Goal: Task Accomplishment & Management: Manage account settings

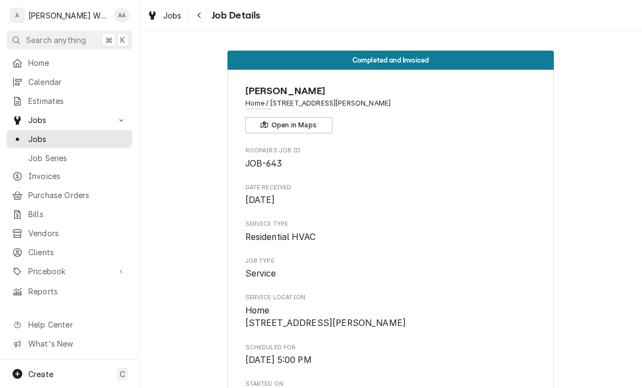
scroll to position [1610, 0]
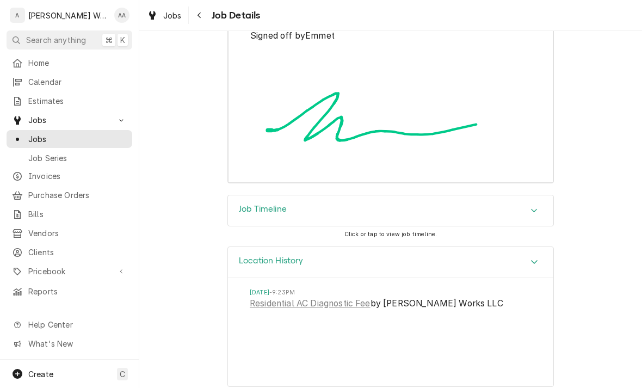
click at [31, 94] on div "Estimates" at bounding box center [69, 101] width 121 height 14
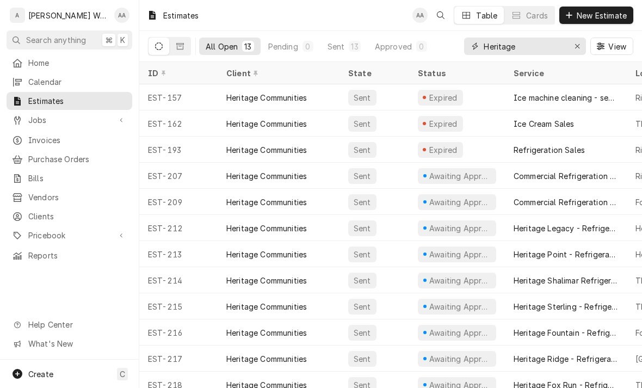
click at [580, 48] on icon "Erase input" at bounding box center [578, 46] width 6 height 8
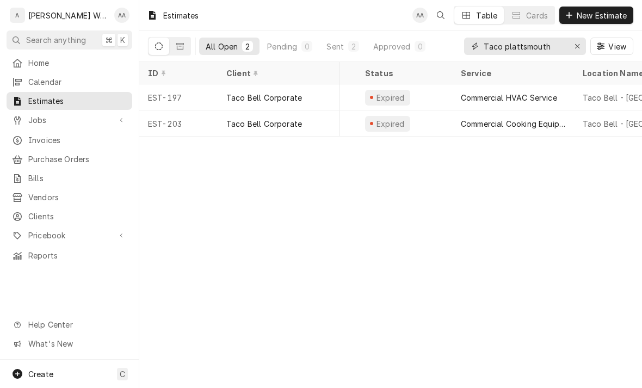
scroll to position [0, 79]
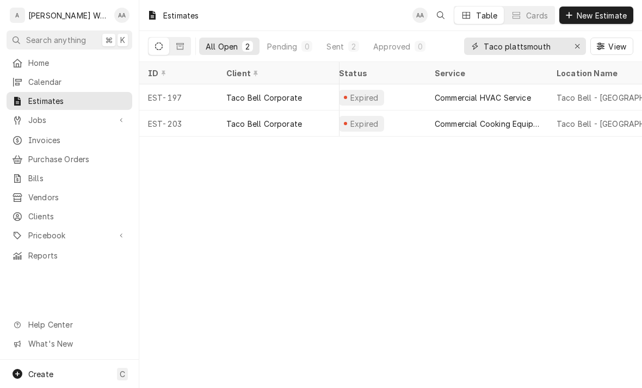
type input "Taco plattsmouth"
click at [415, 120] on div "Expired" at bounding box center [378, 123] width 96 height 26
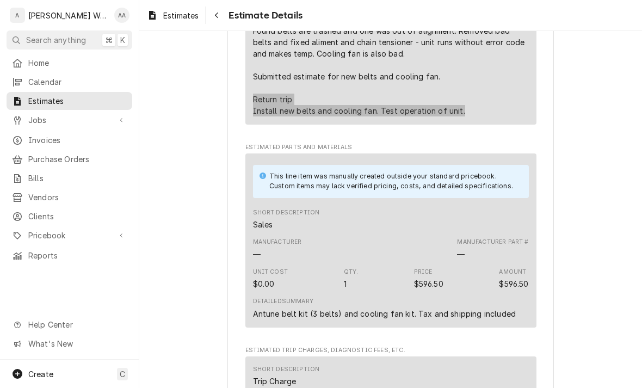
scroll to position [647, 0]
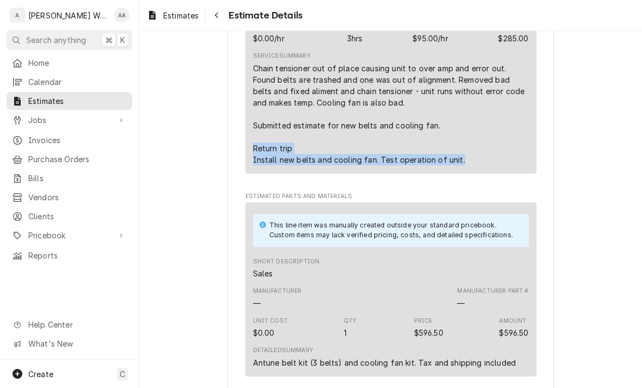
click at [201, 190] on div "Expired Sender Anderson Works LLC PO Box 192 Plattsmouth, NE 68048 (402) 227-57…" at bounding box center [390, 80] width 503 height 1393
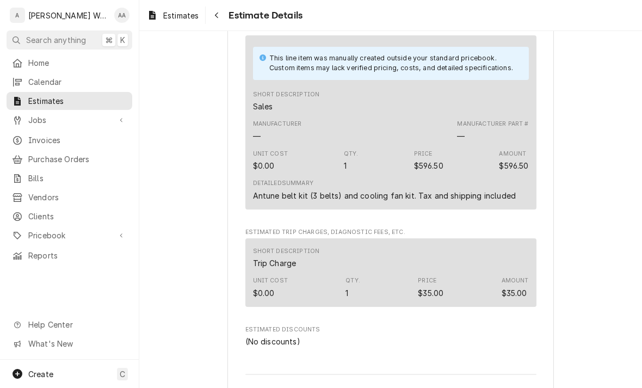
scroll to position [829, 0]
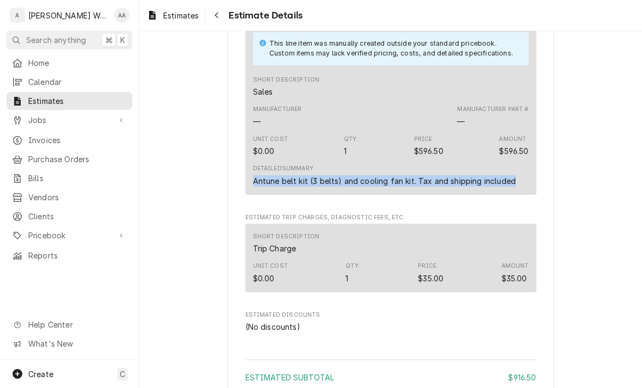
click at [428, 157] on div "$596.50" at bounding box center [428, 150] width 29 height 11
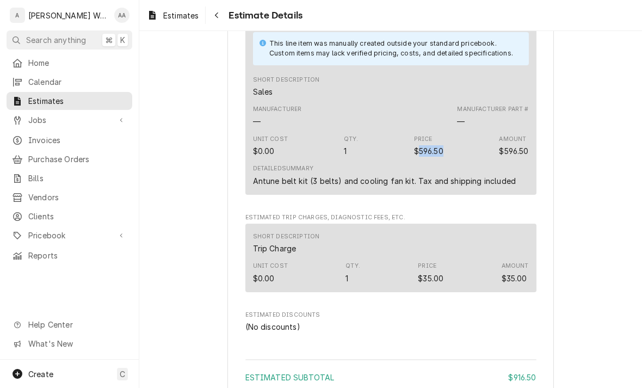
copy div "596.50"
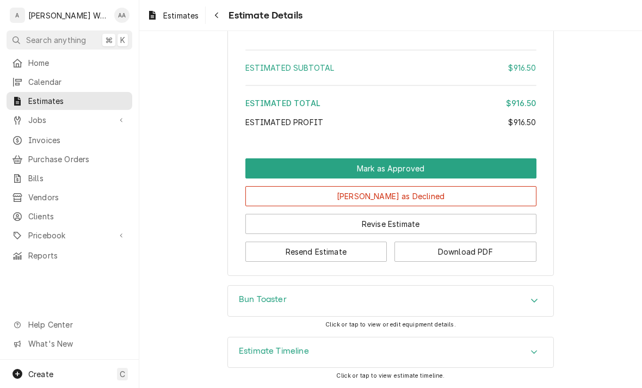
scroll to position [1160, 0]
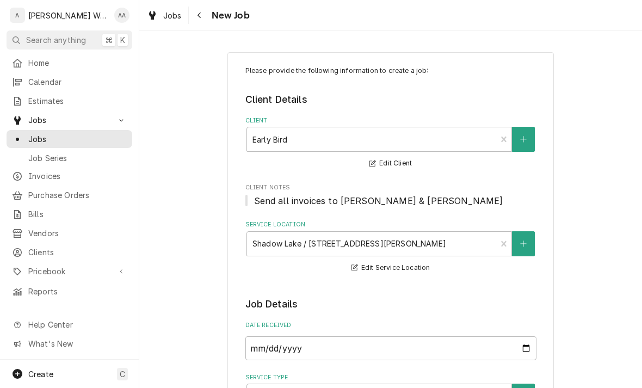
click at [40, 137] on span "Jobs" at bounding box center [77, 138] width 98 height 11
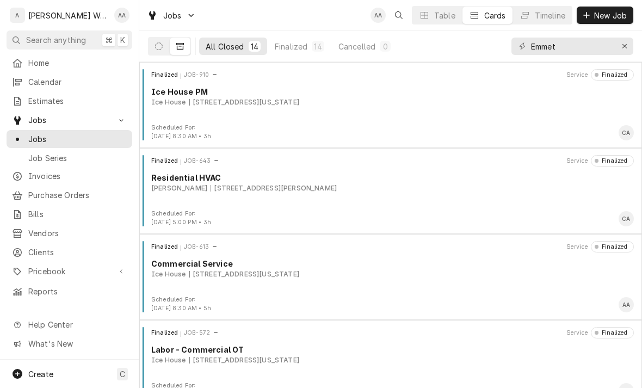
click at [156, 46] on icon "Dynamic Content Wrapper" at bounding box center [159, 46] width 8 height 8
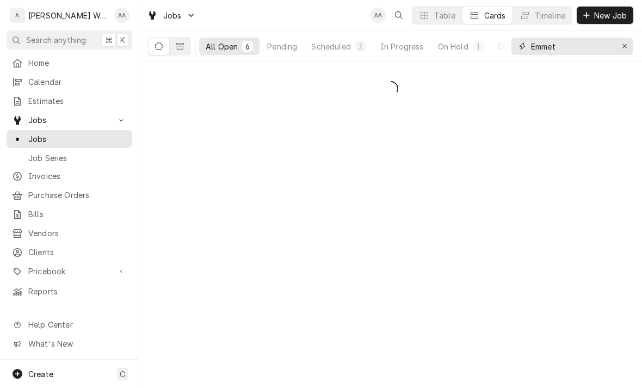
click at [631, 50] on button "Erase input" at bounding box center [624, 46] width 17 height 17
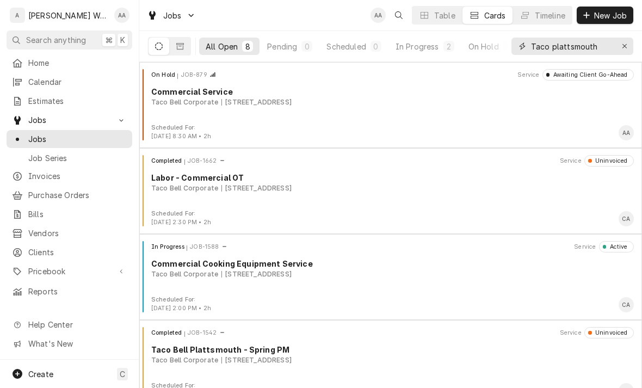
type input "Taco plattsmouth"
click at [417, 46] on div "In Progress" at bounding box center [418, 46] width 44 height 11
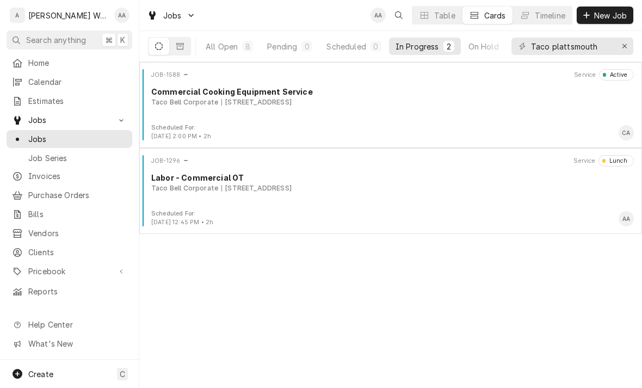
click at [213, 120] on div "JOB-1588 Service Active Commercial Cooking Equipment Service Taco Bell Corporat…" at bounding box center [391, 96] width 494 height 54
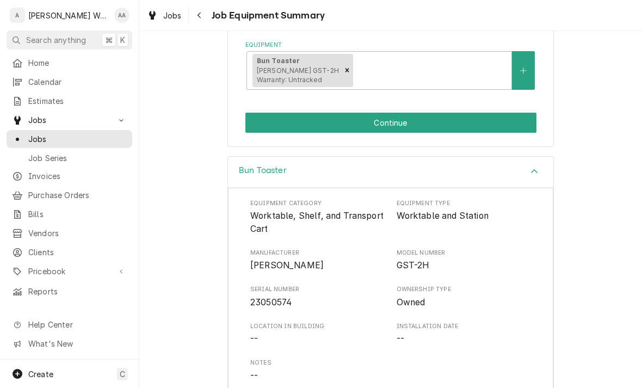
scroll to position [211, 0]
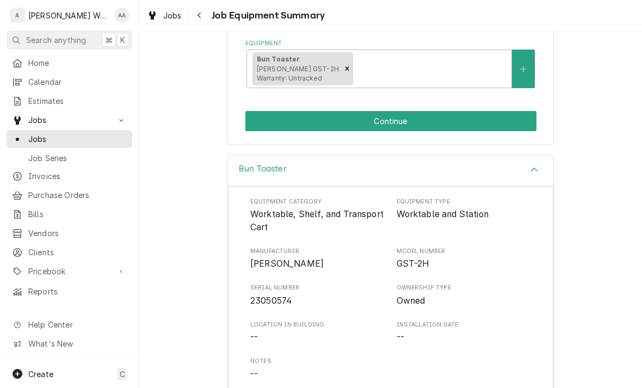
click at [263, 119] on button "Continue" at bounding box center [390, 121] width 291 height 20
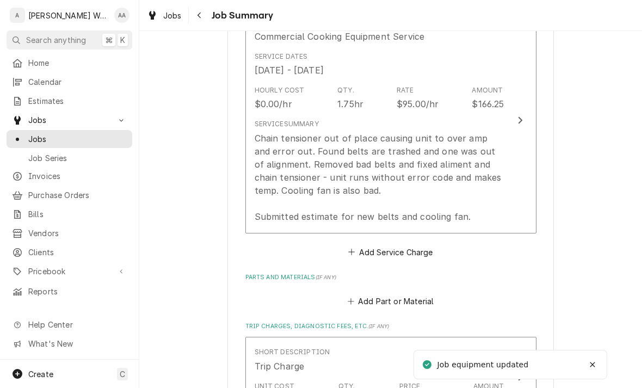
click at [272, 185] on div "Chain tensioner out of place causing unit to over amp and error out. Found belt…" at bounding box center [380, 177] width 250 height 91
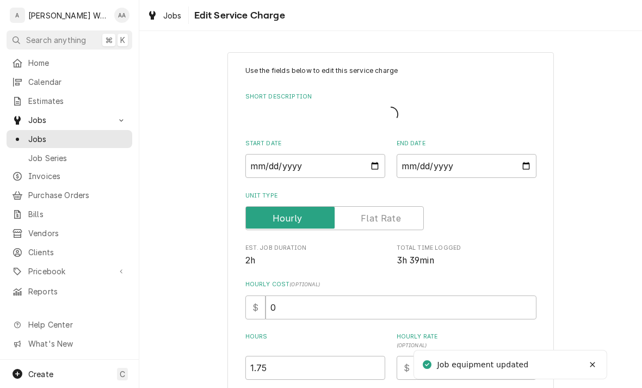
type textarea "x"
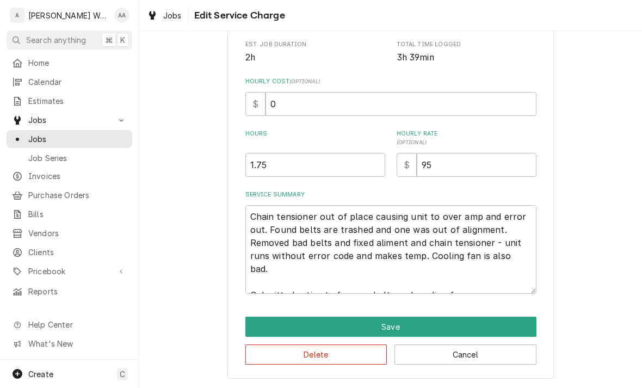
scroll to position [223, 0]
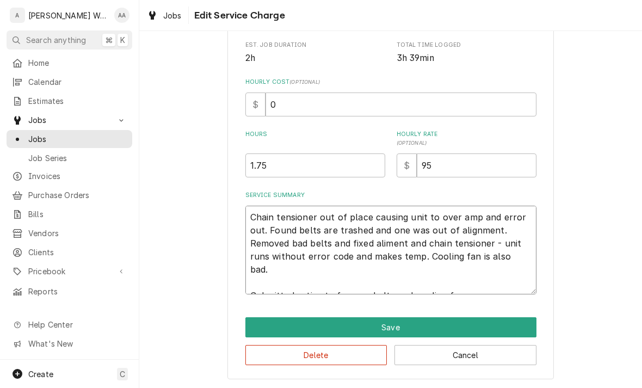
click at [507, 278] on textarea "Chain tensioner out of place causing unit to over amp and error out. Found belt…" at bounding box center [390, 250] width 291 height 89
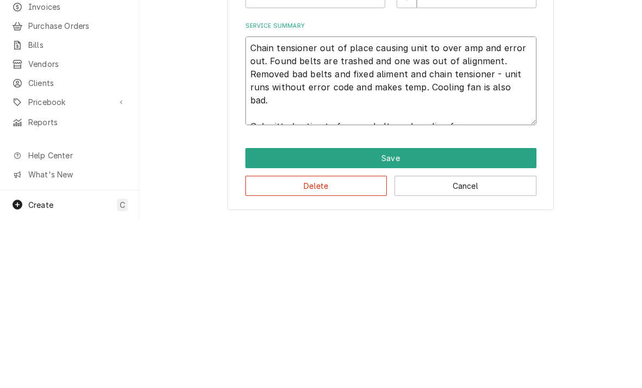
type textarea "Chain tensioner out of place causing unit to over amp and error out. Found belt…"
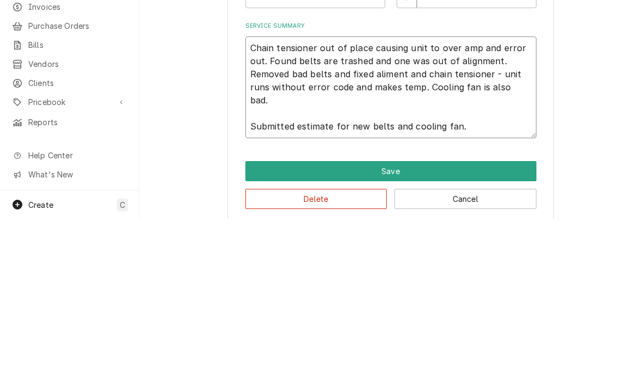
type textarea "x"
type textarea "Chain tensioner out of place causing unit to over amp and error out. Found belt…"
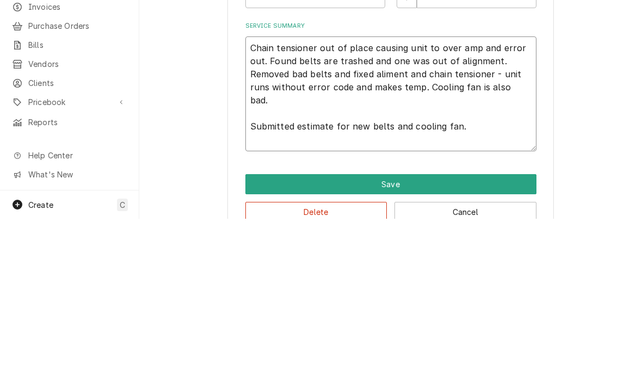
click at [268, 206] on textarea "Chain tensioner out of place causing unit to over amp and error out. Found belt…" at bounding box center [390, 263] width 291 height 115
paste textarea "Return trip Install new belts and cooling fan. Test operation of unit."
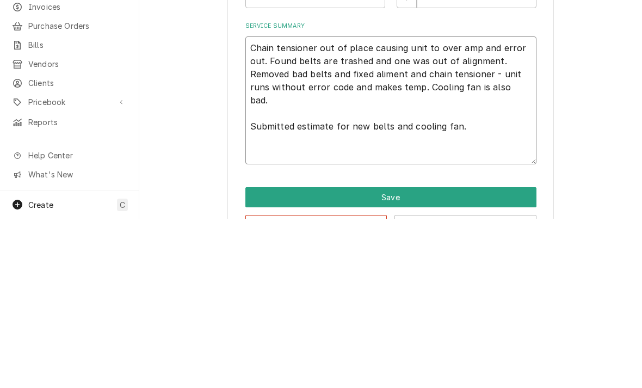
type textarea "x"
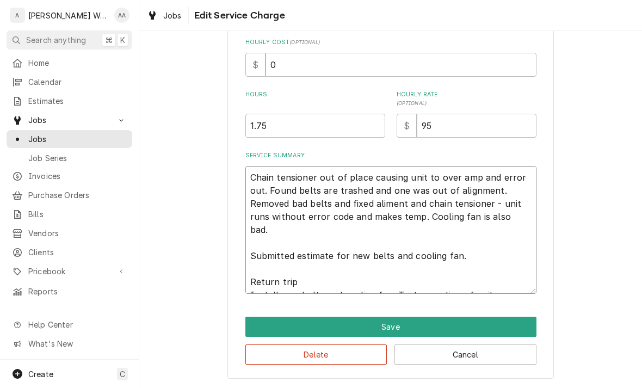
scroll to position [262, 0]
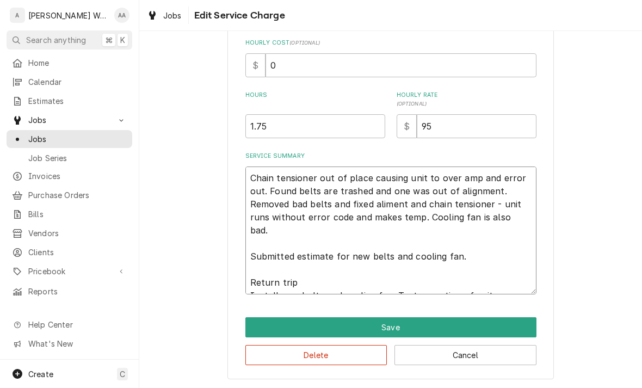
type textarea "Chain tensioner out of place causing unit to over amp and error out. Found belt…"
click at [286, 123] on input "1.75" at bounding box center [315, 126] width 140 height 24
type input "1.7"
type textarea "x"
type input "1"
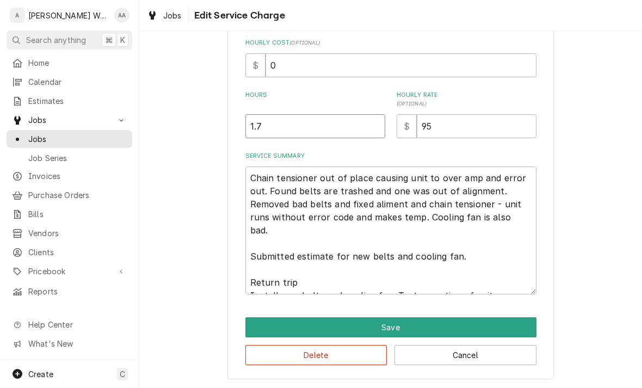
type textarea "x"
type input "3"
click at [264, 325] on button "Save" at bounding box center [390, 327] width 291 height 20
type textarea "x"
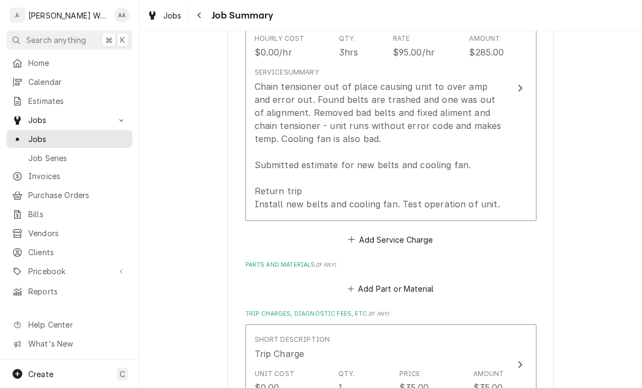
scroll to position [356, 0]
click at [369, 288] on button "Add Part or Material" at bounding box center [391, 288] width 90 height 15
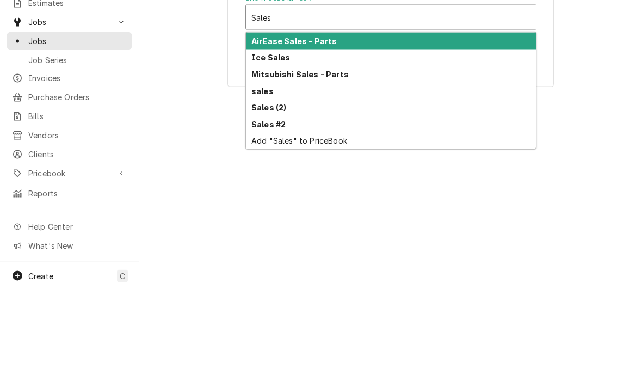
click at [258, 201] on strong "Sales (2)" at bounding box center [268, 205] width 35 height 9
type input "Sales"
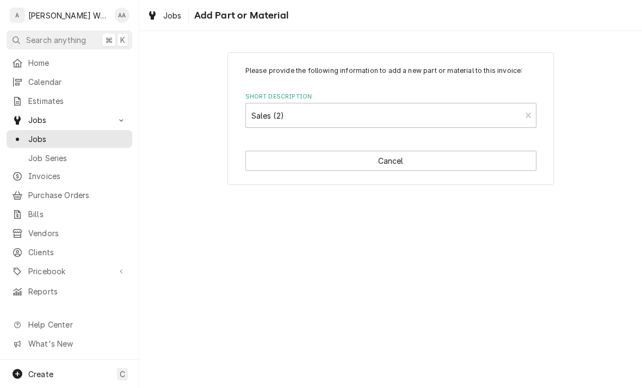
type textarea "x"
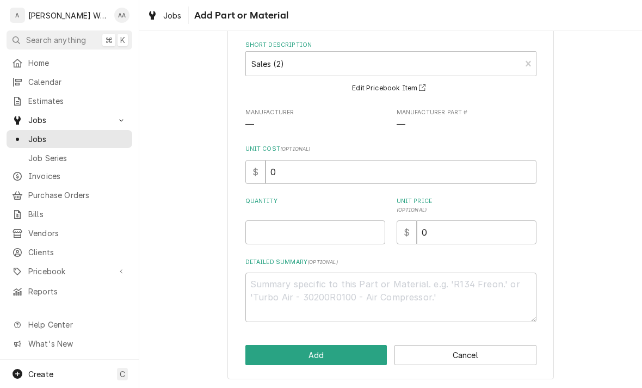
scroll to position [50, 0]
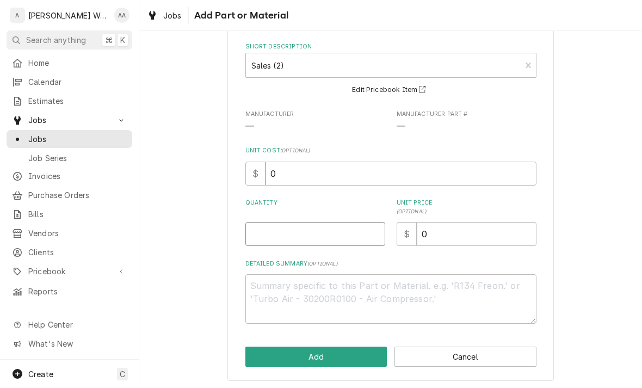
click at [270, 236] on input "Quantity" at bounding box center [315, 234] width 140 height 24
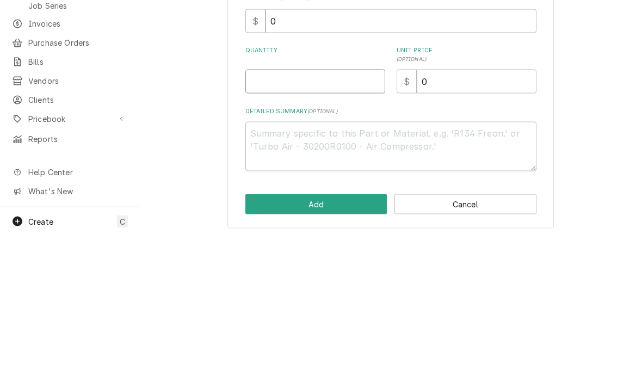
type input "1"
type textarea "x"
type input "1"
click at [271, 274] on textarea "Detailed Summary ( optional )" at bounding box center [390, 299] width 291 height 50
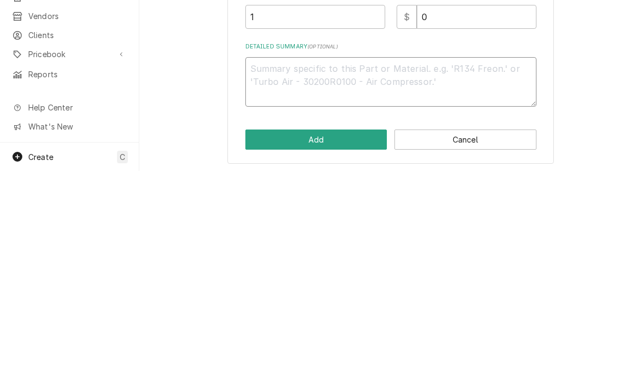
click at [264, 274] on textarea "Detailed Summary ( optional )" at bounding box center [390, 299] width 291 height 50
paste textarea "Antune belt kit (3 belts) and cooling fan kit. Tax and shipping included"
type textarea "x"
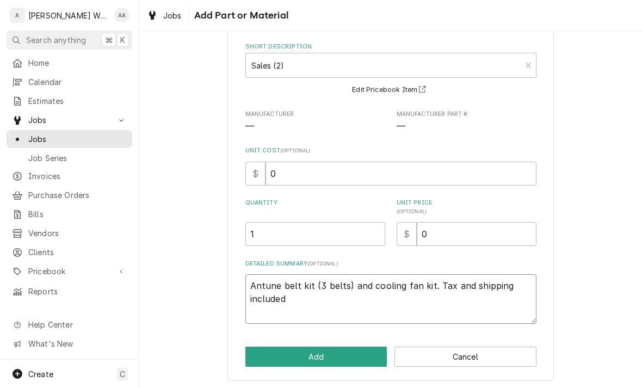
type textarea "Antune belt kit (3 belts) and cooling fan kit. Tax and shipping included"
click at [448, 231] on input "0" at bounding box center [477, 234] width 120 height 24
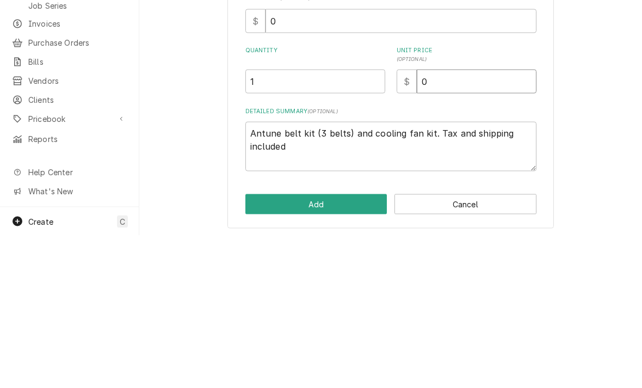
click at [441, 222] on input "0" at bounding box center [477, 234] width 120 height 24
click at [440, 222] on input "0" at bounding box center [477, 234] width 120 height 24
type textarea "x"
click at [435, 222] on input "Unit Price ( optional )" at bounding box center [477, 234] width 120 height 24
paste input "596.50"
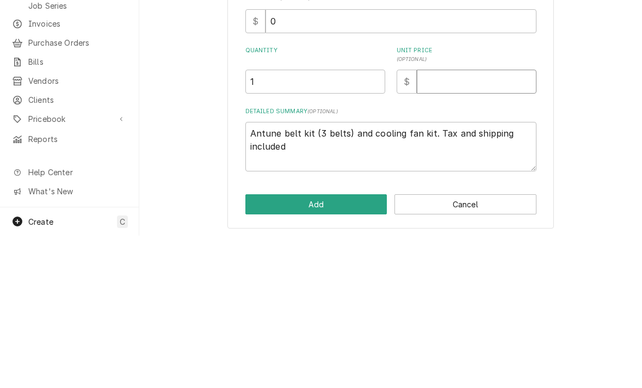
type textarea "x"
type input "596.50"
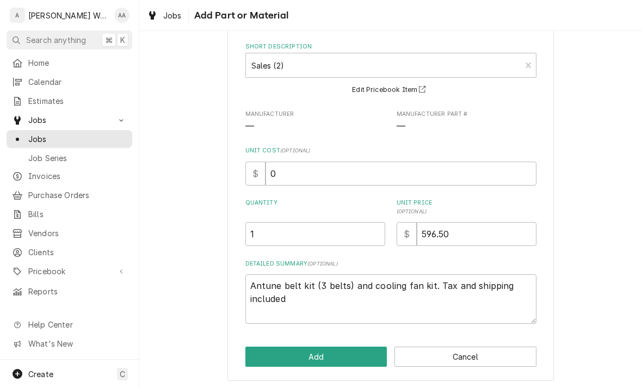
click at [263, 353] on button "Add" at bounding box center [316, 357] width 142 height 20
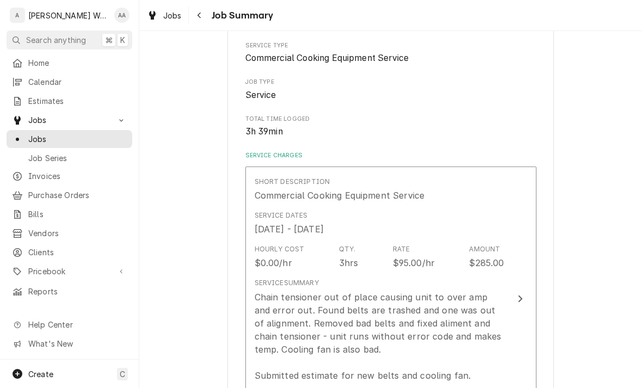
click at [291, 318] on div "Chain tensioner out of place causing unit to over amp and error out. Found belt…" at bounding box center [380, 356] width 250 height 131
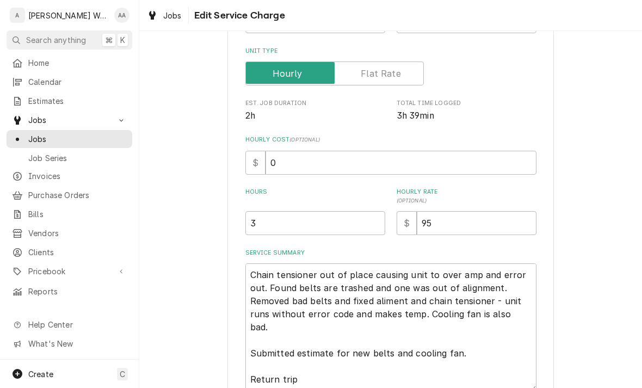
type textarea "x"
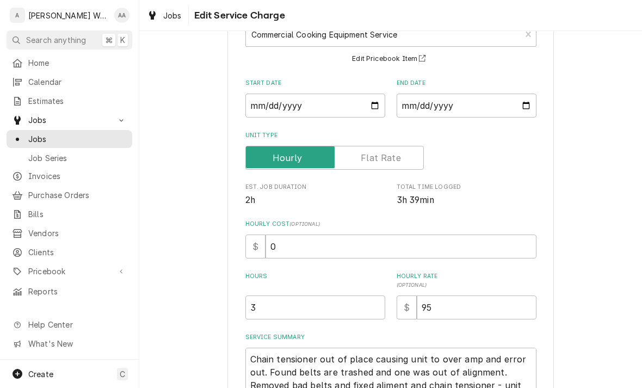
scroll to position [136, 0]
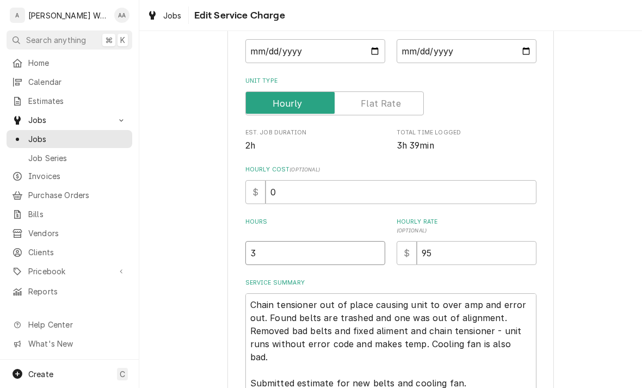
click at [263, 256] on input "3" at bounding box center [315, 253] width 140 height 24
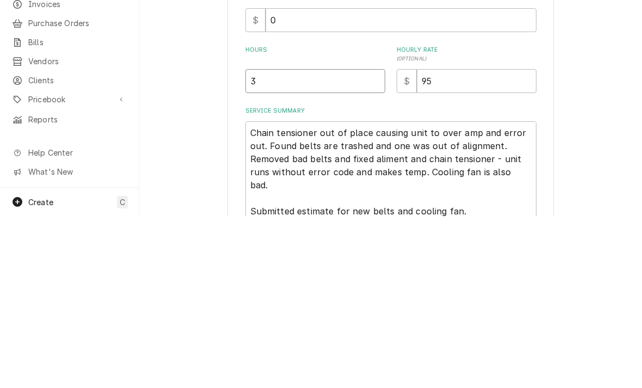
type input "3.5"
type textarea "x"
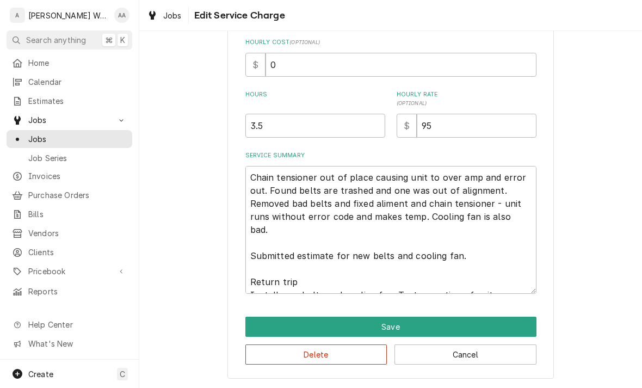
scroll to position [262, 0]
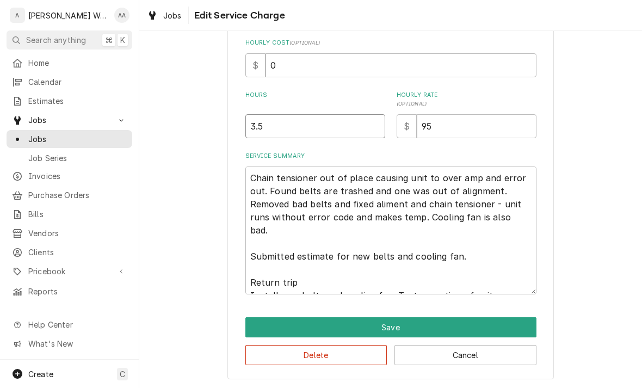
type input "3.5"
click at [507, 284] on textarea "Chain tensioner out of place causing unit to over amp and error out. Found belt…" at bounding box center [390, 231] width 291 height 128
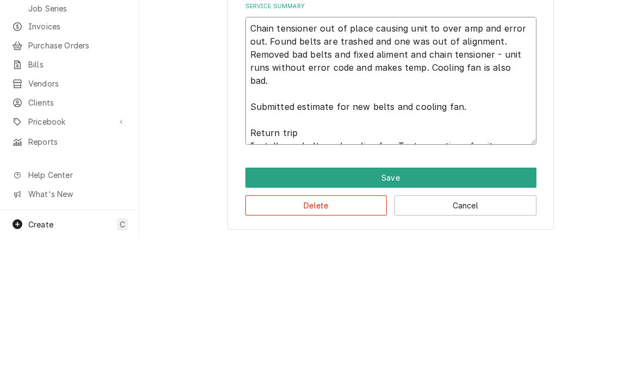
type textarea "Chain tensioner out of place causing unit to over amp and error out. Found belt…"
type textarea "x"
type textarea "Chain tensioner out of place causing unit to over amp and error out. Found belt…"
type textarea "x"
type textarea "Chain tensioner out of place causing unit to over amp and error out. Found belt…"
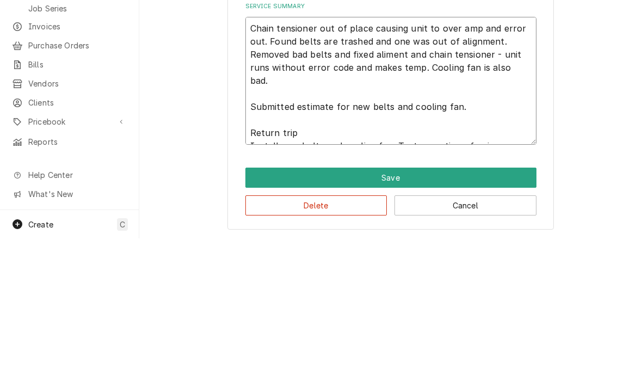
type textarea "x"
type textarea "Chain tensioner out of place causing unit to over amp and error out. Found belt…"
type textarea "x"
type textarea "Chain tensioner out of place causing unit to over amp and error out. Found belt…"
type textarea "x"
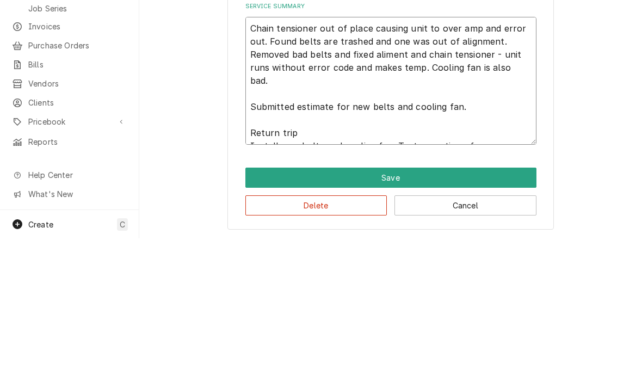
type textarea "Chain tensioner out of place causing unit to over amp and error out. Found belt…"
type textarea "x"
type textarea "Chain tensioner out of place causing unit to over amp and error out. Found belt…"
type textarea "x"
type textarea "Chain tensioner out of place causing unit to over amp and error out. Found belt…"
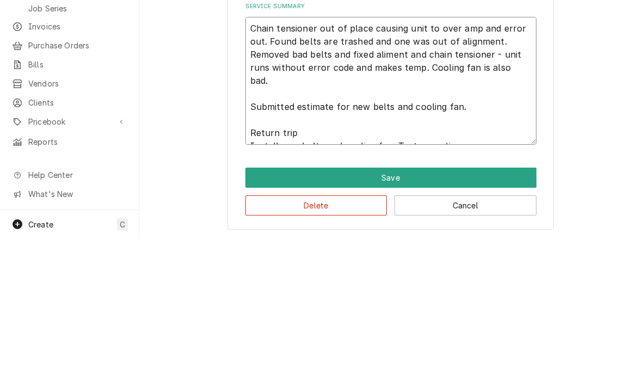
type textarea "x"
type textarea "Chain tensioner out of place causing unit to over amp and error out. Found belt…"
type textarea "x"
type textarea "Chain tensioner out of place causing unit to over amp and error out. Found belt…"
type textarea "x"
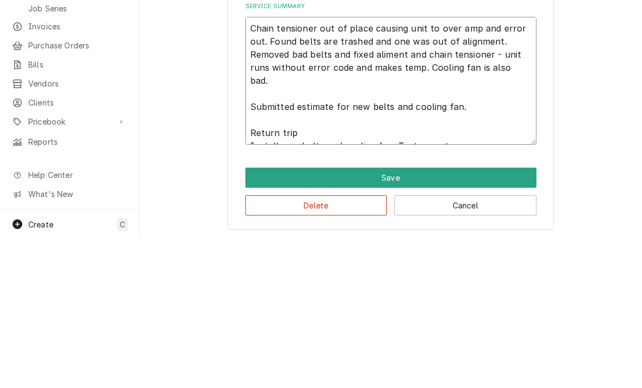
type textarea "Chain tensioner out of place causing unit to over amp and error out. Found belt…"
type textarea "x"
type textarea "Chain tensioner out of place causing unit to over amp and error out. Found belt…"
type textarea "x"
type textarea "Chain tensioner out of place causing unit to over amp and error out. Found belt…"
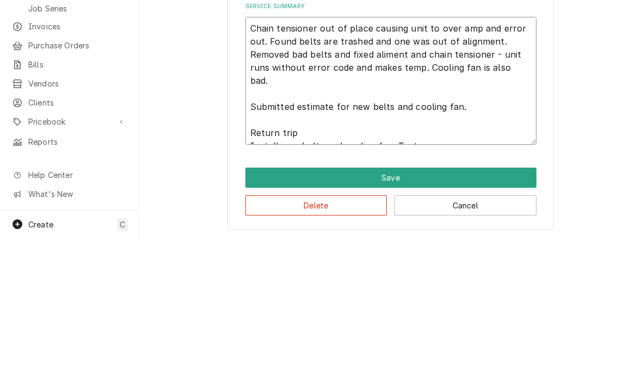
type textarea "x"
type textarea "Chain tensioner out of place causing unit to over amp and error out. Found belt…"
type textarea "x"
type textarea "Chain tensioner out of place causing unit to over amp and error out. Found belt…"
type textarea "x"
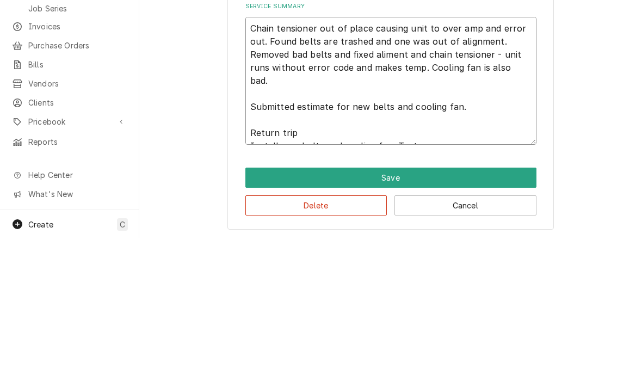
type textarea "Chain tensioner out of place causing unit to over amp and error out. Found belt…"
type textarea "x"
type textarea "Chain tensioner out of place causing unit to over amp and error out. Found belt…"
type textarea "x"
type textarea "Chain tensioner out of place causing unit to over amp and error out. Found belt…"
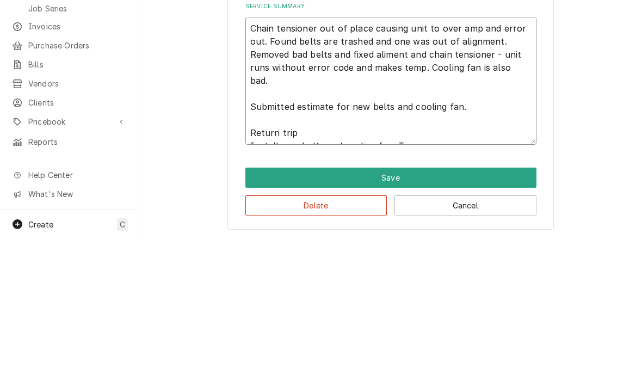
type textarea "x"
type textarea "Chain tensioner out of place causing unit to over amp and error out. Found belt…"
type textarea "x"
type textarea "Chain tensioner out of place causing unit to over amp and error out. Found belt…"
type textarea "x"
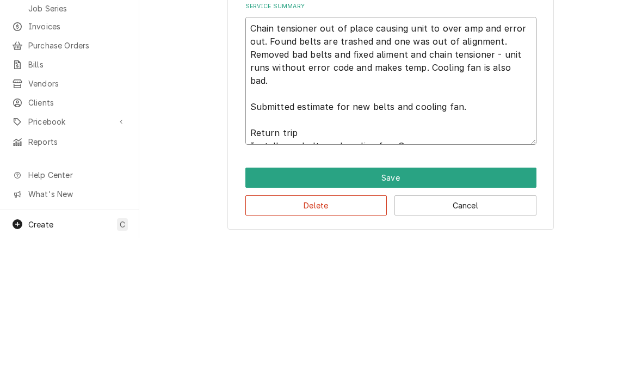
type textarea "Chain tensioner out of place causing unit to over amp and error out. Found belt…"
type textarea "x"
type textarea "Chain tensioner out of place causing unit to over amp and error out. Found belt…"
type textarea "x"
type textarea "Chain tensioner out of place causing unit to over amp and error out. Found belt…"
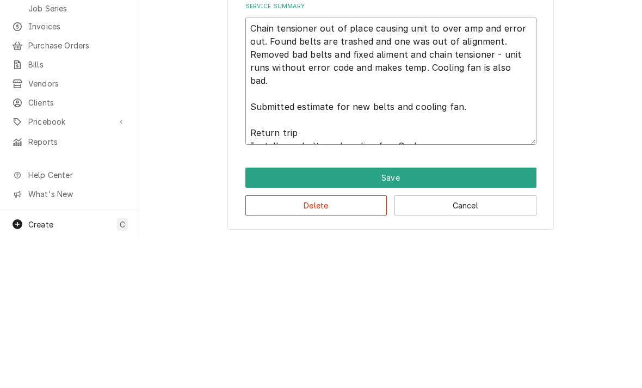
type textarea "x"
type textarea "Chain tensioner out of place causing unit to over amp and error out. Found belt…"
type textarea "x"
type textarea "Chain tensioner out of place causing unit to over amp and error out. Found belt…"
type textarea "x"
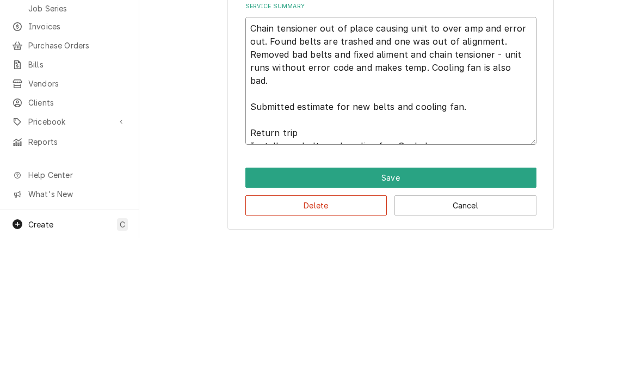
type textarea "Chain tensioner out of place causing unit to over amp and error out. Found belt…"
type textarea "x"
type textarea "Chain tensioner out of place causing unit to over amp and error out. Found belt…"
type textarea "x"
type textarea "Chain tensioner out of place causing unit to over amp and error out. Found belt…"
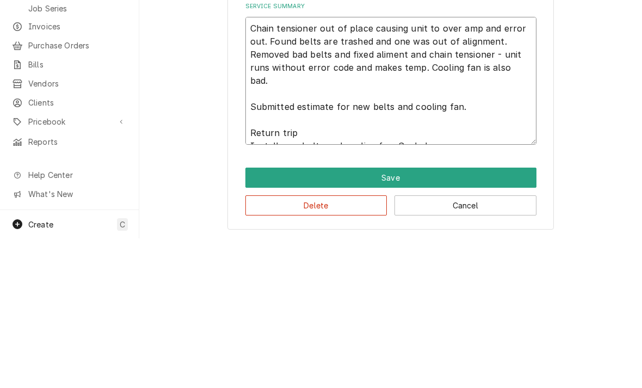
type textarea "x"
type textarea "Chain tensioner out of place causing unit to over amp and error out. Found belt…"
type textarea "x"
type textarea "Chain tensioner out of place causing unit to over amp and error out. Found belt…"
type textarea "x"
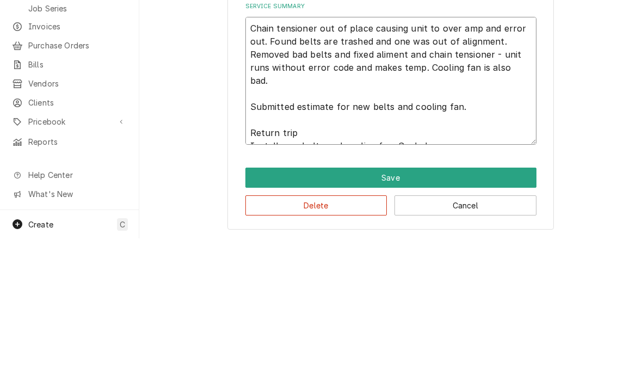
type textarea "Chain tensioner out of place causing unit to over amp and error out. Found belt…"
type textarea "x"
type textarea "Chain tensioner out of place causing unit to over amp and error out. Found belt…"
type textarea "x"
type textarea "Chain tensioner out of place causing unit to over amp and error out. Found belt…"
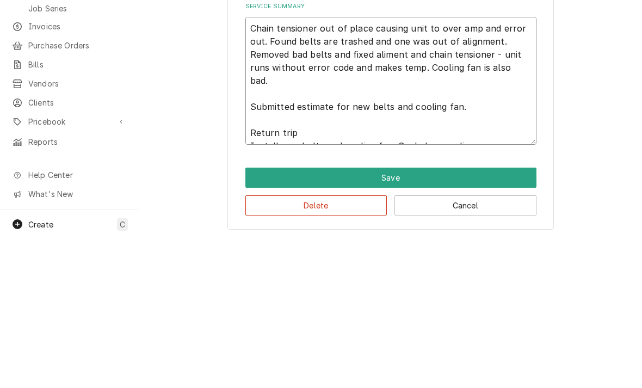
type textarea "x"
type textarea "Chain tensioner out of place causing unit to over amp and error out. Found belt…"
type textarea "x"
type textarea "Chain tensioner out of place causing unit to over amp and error out. Found belt…"
type textarea "x"
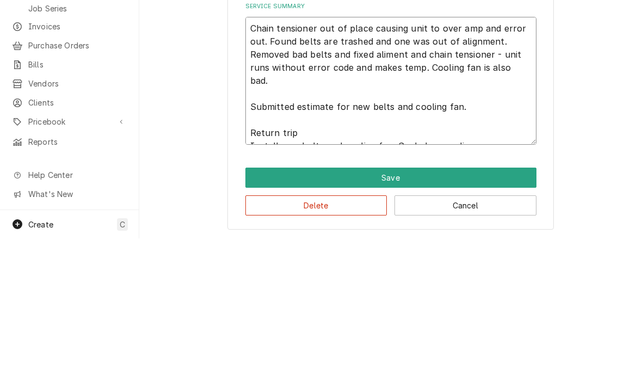
type textarea "Chain tensioner out of place causing unit to over amp and error out. Found belt…"
type textarea "x"
type textarea "Chain tensioner out of place causing unit to over amp and error out. Found belt…"
type textarea "x"
type textarea "Chain tensioner out of place causing unit to over amp and error out. Found belt…"
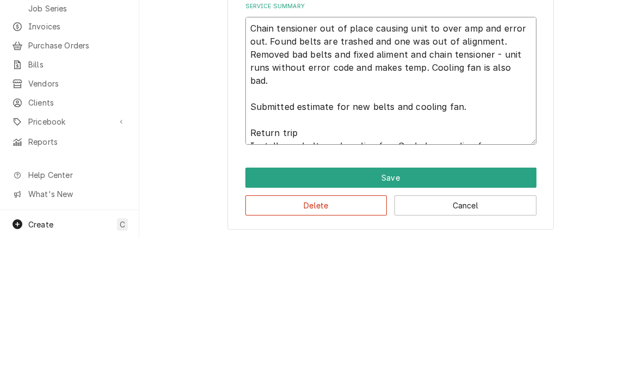
type textarea "x"
type textarea "Chain tensioner out of place causing unit to over amp and error out. Found belt…"
type textarea "x"
type textarea "Chain tensioner out of place causing unit to over amp and error out. Found belt…"
type textarea "x"
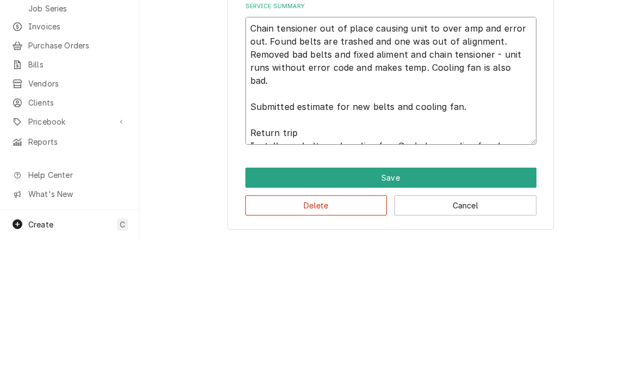
type textarea "Chain tensioner out of place causing unit to over amp and error out. Found belt…"
type textarea "x"
type textarea "Chain tensioner out of place causing unit to over amp and error out. Found belt…"
type textarea "x"
type textarea "Chain tensioner out of place causing unit to over amp and error out. Found belt…"
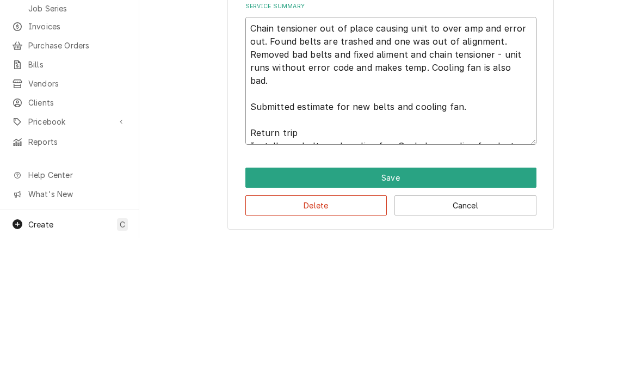
type textarea "x"
type textarea "Chain tensioner out of place causing unit to over amp and error out. Found belt…"
type textarea "x"
type textarea "Chain tensioner out of place causing unit to over amp and error out. Found belt…"
type textarea "x"
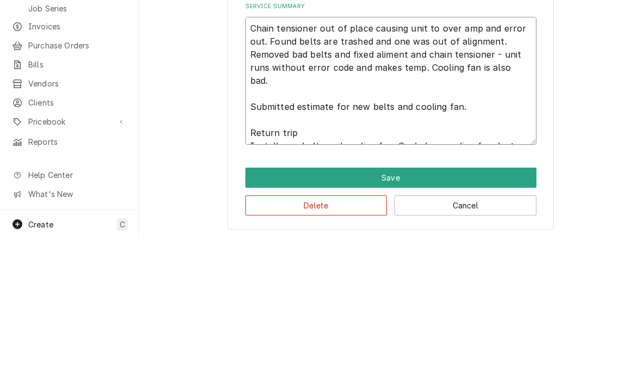
type textarea "Chain tensioner out of place causing unit to over amp and error out. Found belt…"
type textarea "x"
type textarea "Chain tensioner out of place causing unit to over amp and error out. Found belt…"
type textarea "x"
type textarea "Chain tensioner out of place causing unit to over amp and error out. Found belt…"
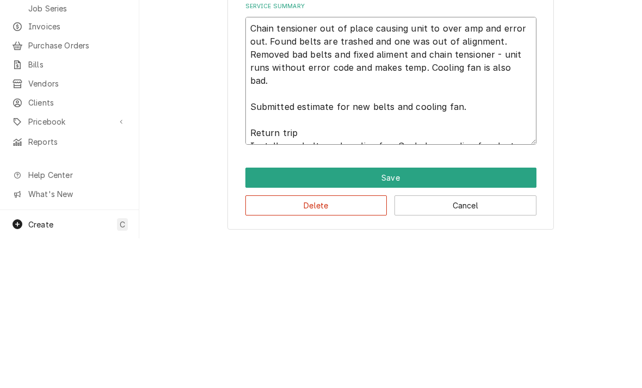
type textarea "x"
type textarea "Chain tensioner out of place causing unit to over amp and error out. Found belt…"
type textarea "x"
type textarea "Chain tensioner out of place causing unit to over amp and error out. Found belt…"
type textarea "x"
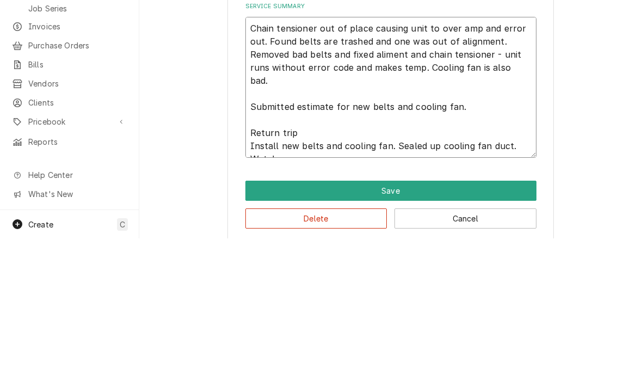
type textarea "Chain tensioner out of place causing unit to over amp and error out. Found belt…"
type textarea "x"
type textarea "Chain tensioner out of place causing unit to over amp and error out. Found belt…"
type textarea "x"
type textarea "Chain tensioner out of place causing unit to over amp and error out. Found belt…"
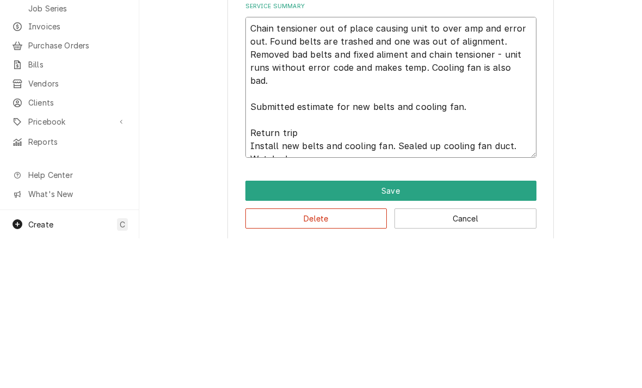
type textarea "x"
type textarea "Chain tensioner out of place causing unit to over amp and error out. Found belt…"
type textarea "x"
type textarea "Chain tensioner out of place causing unit to over amp and error out. Found belt…"
type textarea "x"
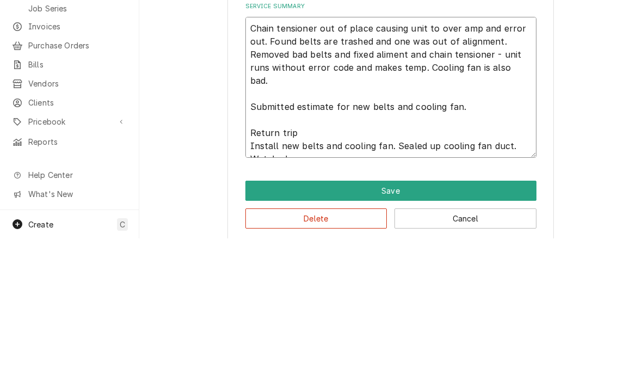
type textarea "Chain tensioner out of place causing unit to over amp and error out. Found belt…"
type textarea "x"
type textarea "Chain tensioner out of place causing unit to over amp and error out. Found belt…"
type textarea "x"
type textarea "Chain tensioner out of place causing unit to over amp and error out. Found belt…"
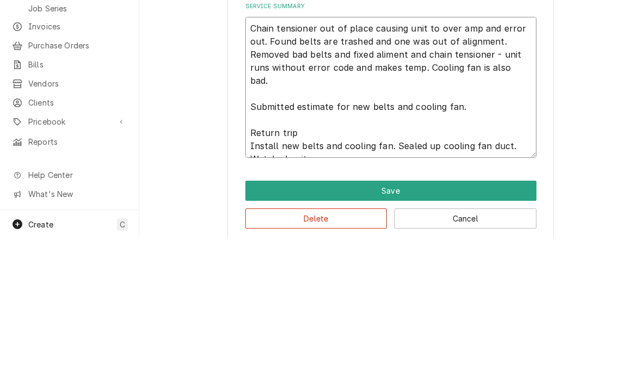
type textarea "x"
type textarea "Chain tensioner out of place causing unit to over amp and error out. Found belt…"
type textarea "x"
type textarea "Chain tensioner out of place causing unit to over amp and error out. Found belt…"
type textarea "x"
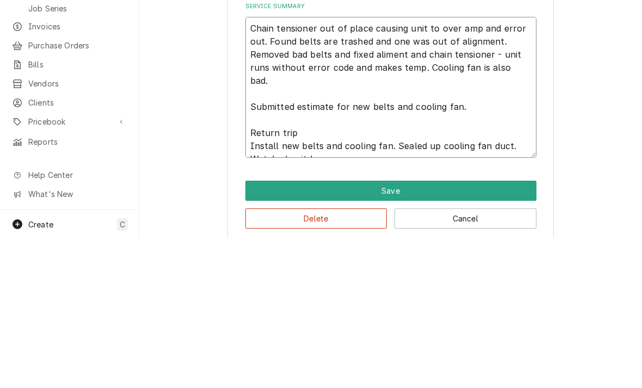
type textarea "Chain tensioner out of place causing unit to over amp and error out. Found belt…"
type textarea "x"
type textarea "Chain tensioner out of place causing unit to over amp and error out. Found belt…"
type textarea "x"
type textarea "Chain tensioner out of place causing unit to over amp and error out. Found belt…"
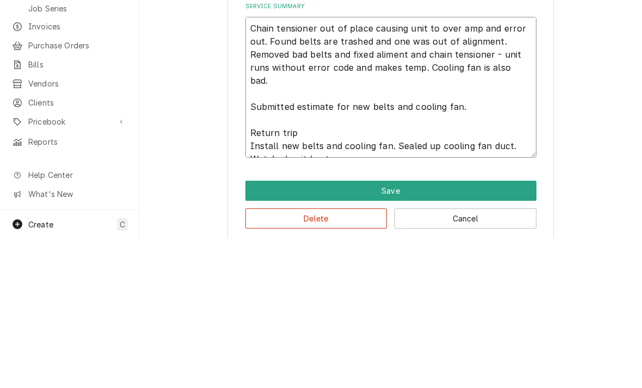
type textarea "x"
type textarea "Chain tensioner out of place causing unit to over amp and error out. Found belt…"
type textarea "x"
type textarea "Chain tensioner out of place causing unit to over amp and error out. Found belt…"
type textarea "x"
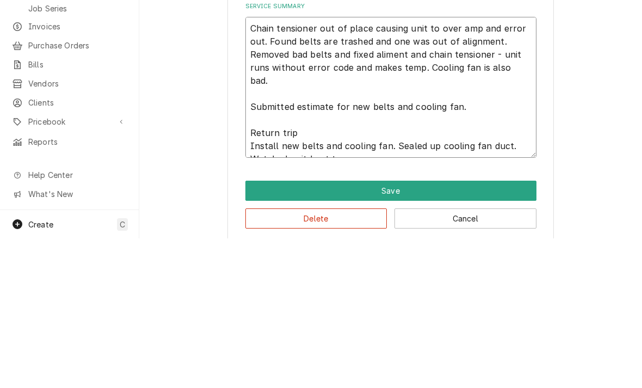
type textarea "Chain tensioner out of place causing unit to over amp and error out. Found belt…"
type textarea "x"
type textarea "Chain tensioner out of place causing unit to over amp and error out. Found belt…"
type textarea "x"
type textarea "Chain tensioner out of place causing unit to over amp and error out. Found belt…"
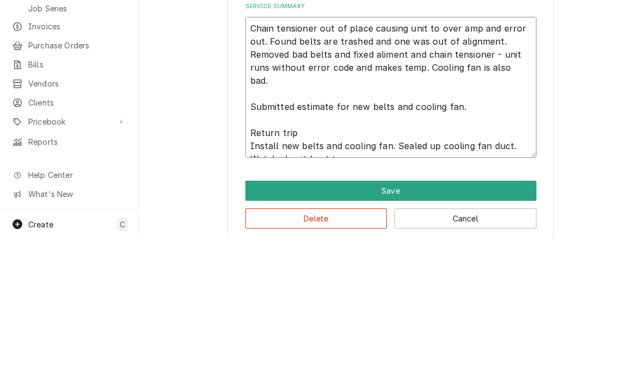
type textarea "x"
type textarea "Chain tensioner out of place causing unit to over amp and error out. Found belt…"
type textarea "x"
type textarea "Chain tensioner out of place causing unit to over amp and error out. Found belt…"
type textarea "x"
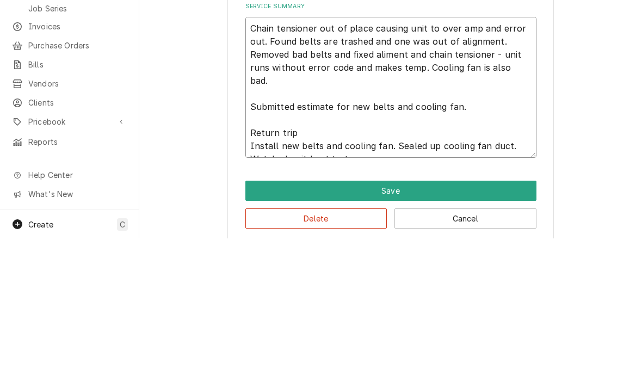
type textarea "Chain tensioner out of place causing unit to over amp and error out. Found belt…"
type textarea "x"
type textarea "Chain tensioner out of place causing unit to over amp and error out. Found belt…"
type textarea "x"
type textarea "Chain tensioner out of place causing unit to over amp and error out. Found belt…"
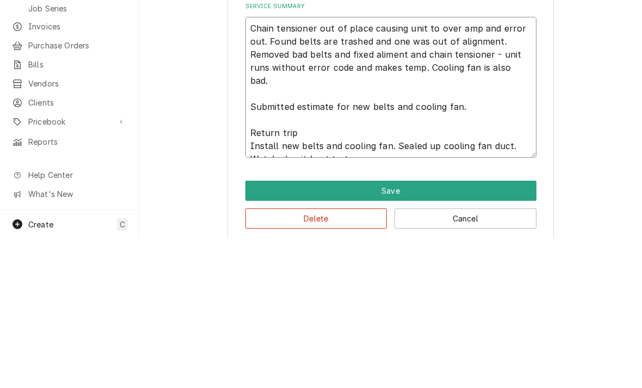
type textarea "x"
type textarea "Chain tensioner out of place causing unit to over amp and error out. Found belt…"
type textarea "x"
type textarea "Chain tensioner out of place causing unit to over amp and error out. Found belt…"
type textarea "x"
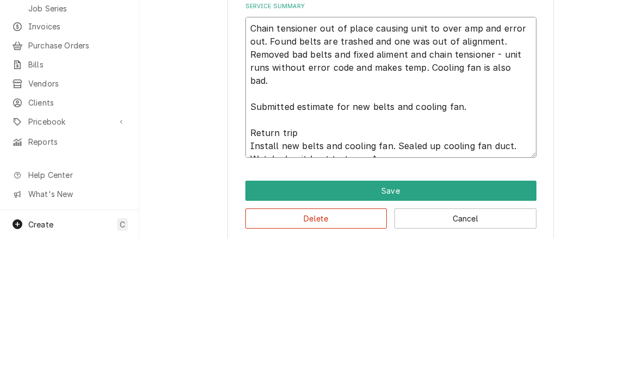
type textarea "Chain tensioner out of place causing unit to over amp and error out. Found belt…"
type textarea "x"
type textarea "Chain tensioner out of place causing unit to over amp and error out. Found belt…"
type textarea "x"
type textarea "Chain tensioner out of place causing unit to over amp and error out. Found belt…"
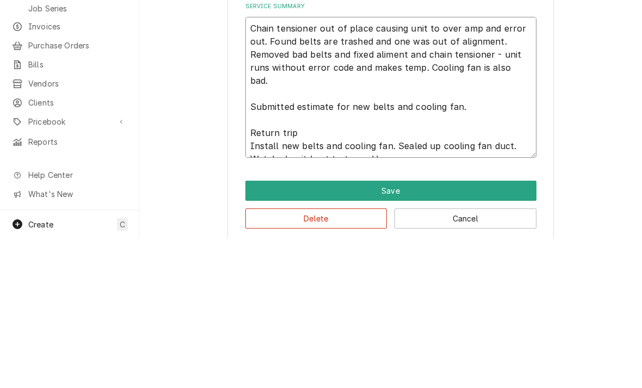
type textarea "x"
type textarea "Chain tensioner out of place causing unit to over amp and error out. Found belt…"
type textarea "x"
type textarea "Chain tensioner out of place causing unit to over amp and error out. Found belt…"
type textarea "x"
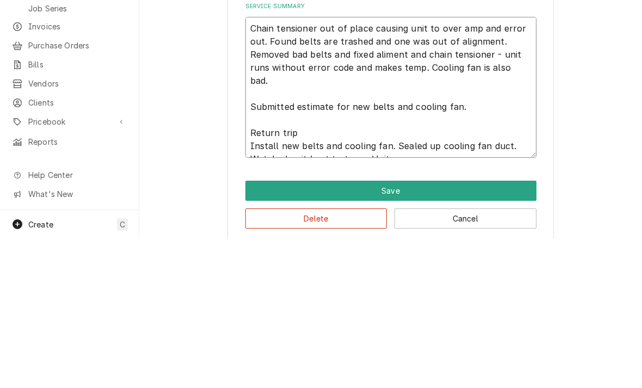
type textarea "Chain tensioner out of place causing unit to over amp and error out. Found belt…"
type textarea "x"
type textarea "Chain tensioner out of place causing unit to over amp and error out. Found belt…"
type textarea "x"
type textarea "Chain tensioner out of place causing unit to over amp and error out. Found belt…"
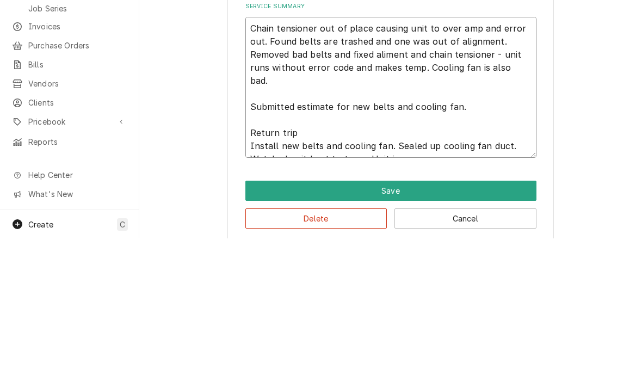
type textarea "x"
type textarea "Chain tensioner out of place causing unit to over amp and error out. Found belt…"
type textarea "x"
type textarea "Chain tensioner out of place causing unit to over amp and error out. Found belt…"
type textarea "x"
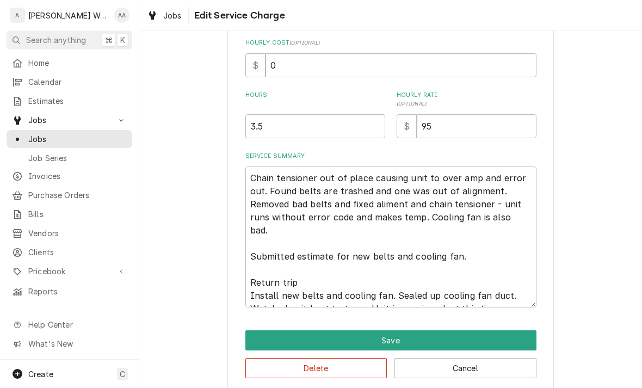
click at [256, 337] on button "Save" at bounding box center [390, 340] width 291 height 20
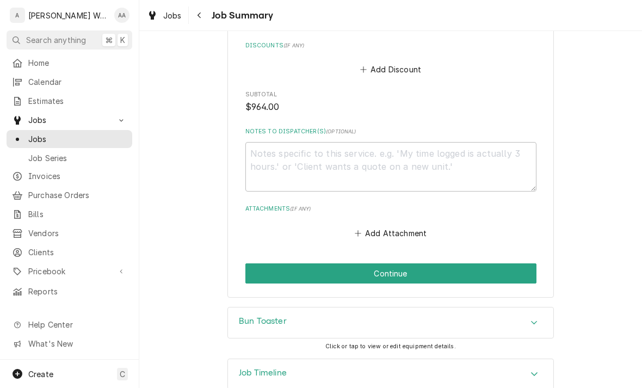
scroll to position [959, 0]
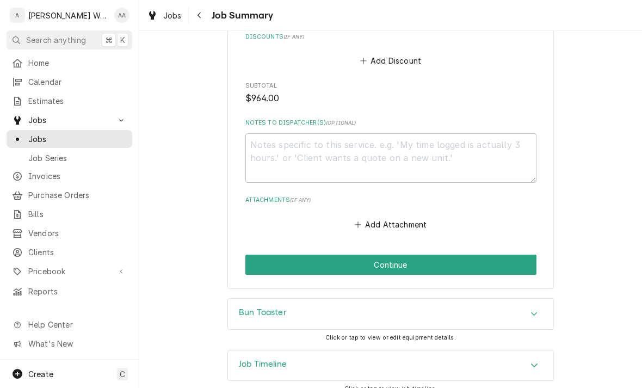
click at [275, 262] on button "Continue" at bounding box center [390, 265] width 291 height 20
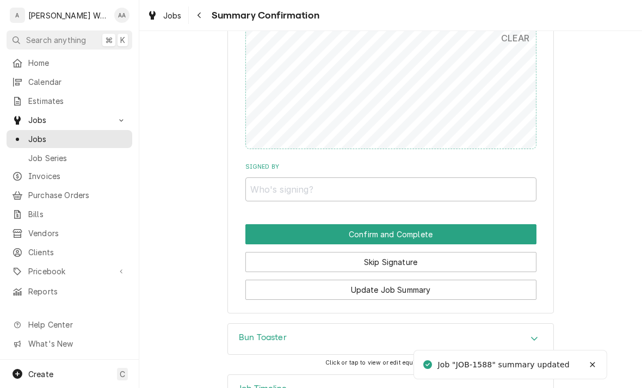
scroll to position [869, 0]
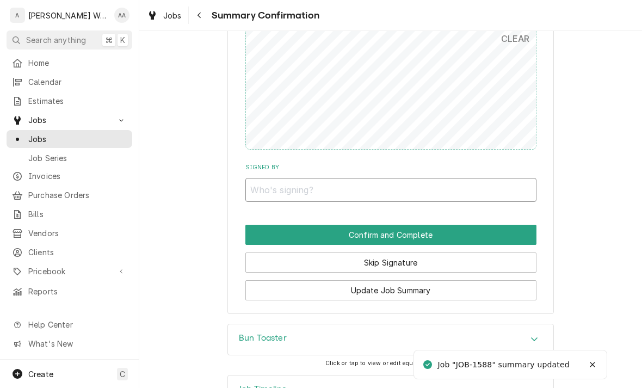
click at [263, 182] on input "Signed By" at bounding box center [390, 190] width 291 height 24
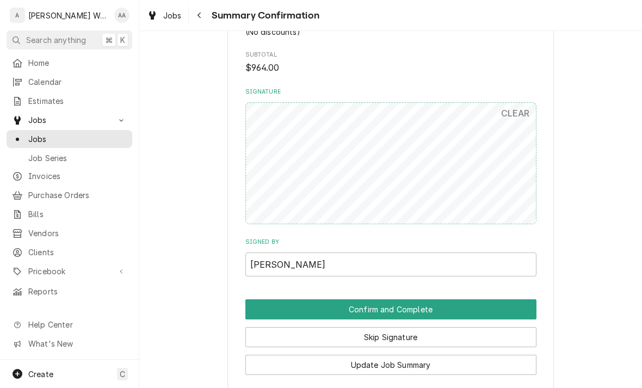
scroll to position [787, 0]
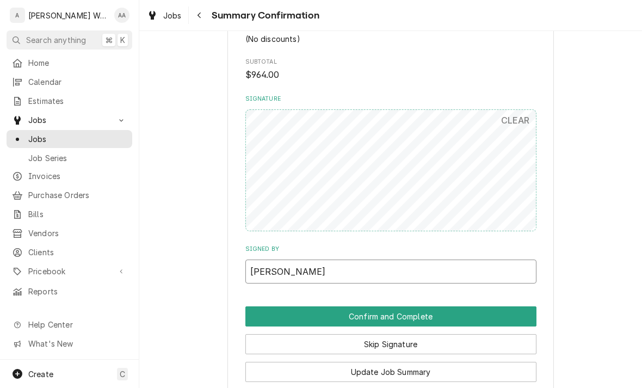
type input "Michelle"
click at [280, 315] on button "Confirm and Complete" at bounding box center [390, 316] width 291 height 20
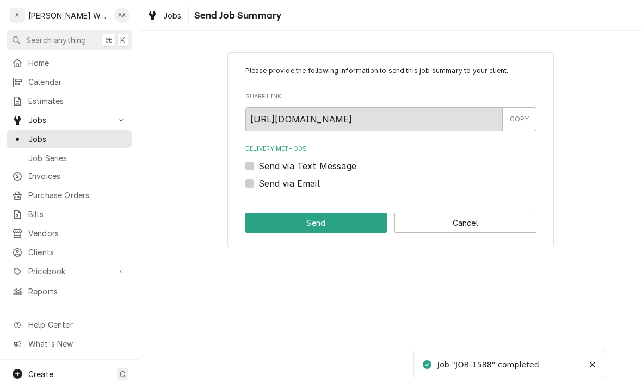
click at [447, 221] on button "Cancel" at bounding box center [466, 223] width 142 height 20
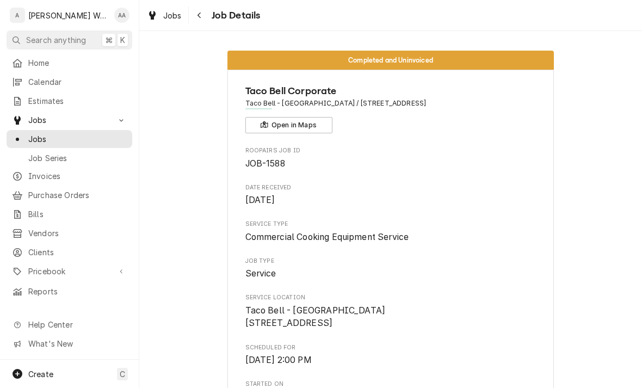
click at [39, 137] on span "Jobs" at bounding box center [77, 138] width 98 height 11
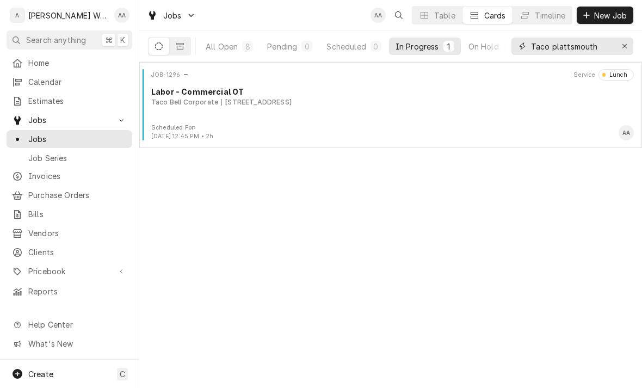
click at [626, 48] on icon "Erase input" at bounding box center [625, 46] width 6 height 8
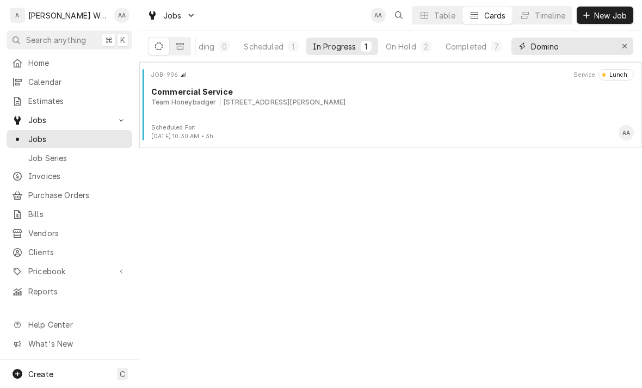
scroll to position [0, 83]
type input "Domino"
click at [408, 47] on div "On Hold" at bounding box center [401, 46] width 30 height 11
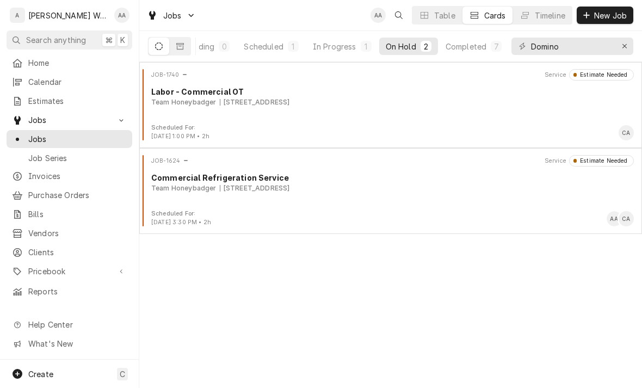
click at [214, 190] on div "Team Honeybadger" at bounding box center [183, 188] width 65 height 10
click at [331, 47] on div "In Progress" at bounding box center [335, 46] width 44 height 11
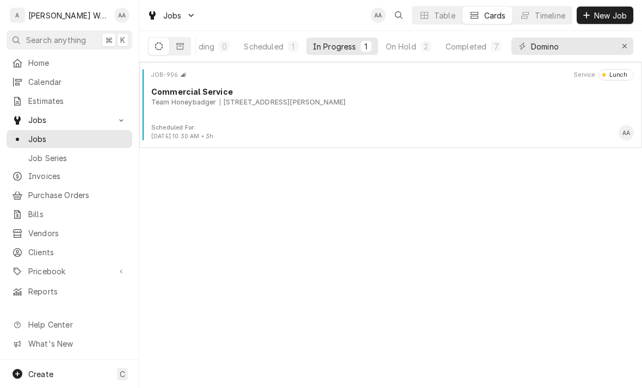
click at [262, 44] on div "Scheduled" at bounding box center [263, 46] width 39 height 11
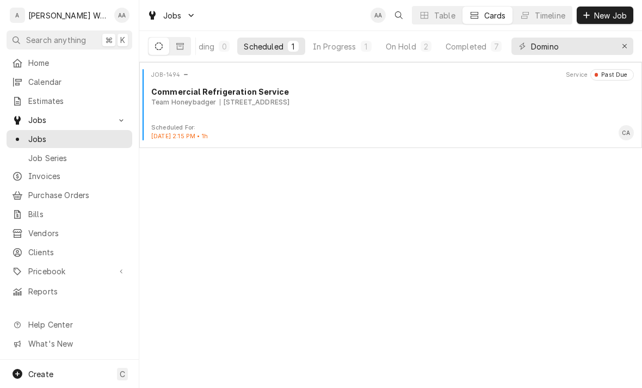
click at [269, 112] on div "JOB-1494 Service Past Due Commercial Refrigeration Service Team Honeybadger 721…" at bounding box center [391, 96] width 494 height 54
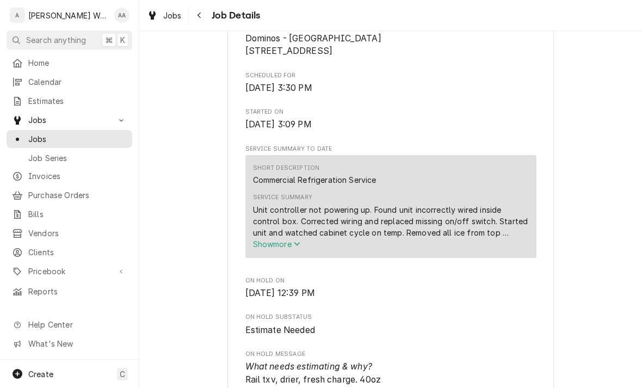
scroll to position [274, 0]
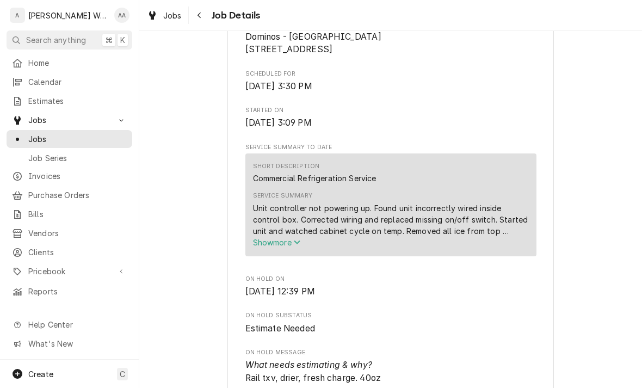
click at [269, 247] on span "Show more" at bounding box center [277, 242] width 48 height 9
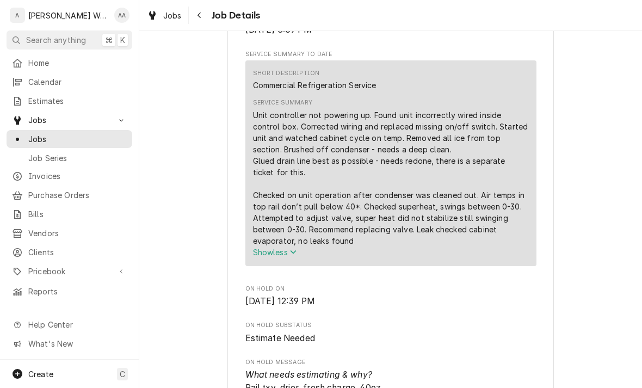
scroll to position [368, 0]
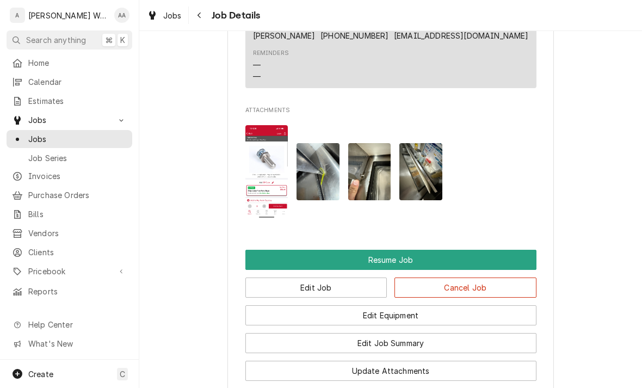
scroll to position [858, 0]
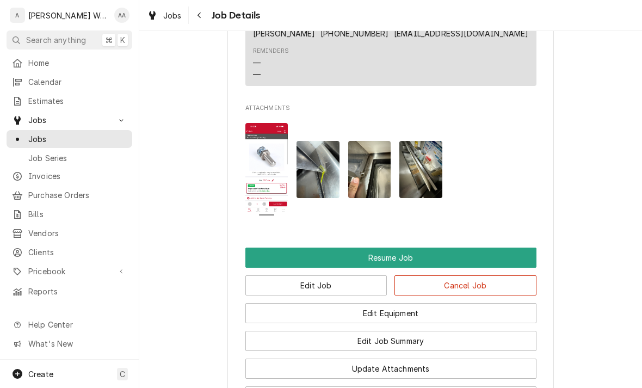
click at [278, 258] on button "Resume Job" at bounding box center [390, 258] width 291 height 20
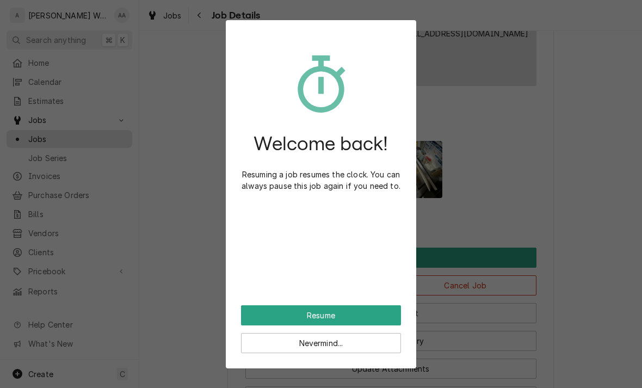
click at [274, 312] on button "Resume" at bounding box center [321, 315] width 160 height 20
